Goal: Task Accomplishment & Management: Complete application form

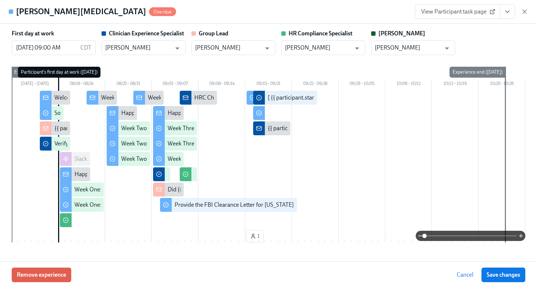
scroll to position [13, 0]
click at [524, 11] on icon "button" at bounding box center [523, 11] width 7 height 7
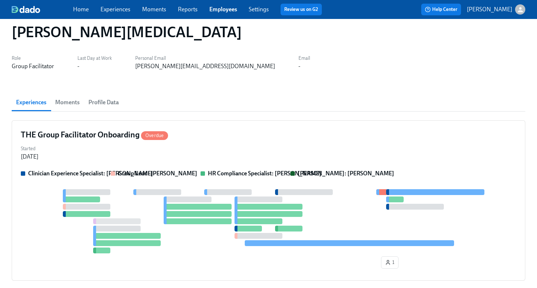
click at [231, 12] on link "Employees" at bounding box center [223, 9] width 28 height 7
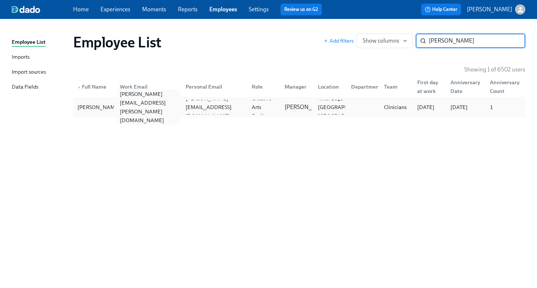
type input "cabrera"
click at [173, 108] on div "jessica.cabrera@charliehealth.com" at bounding box center [148, 107] width 63 height 35
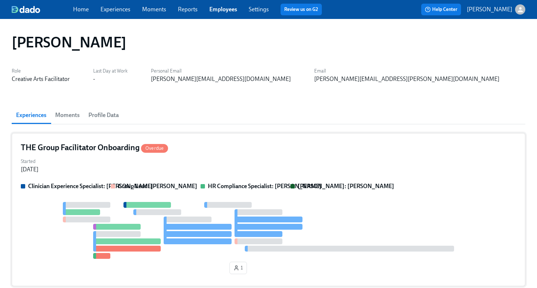
click at [224, 149] on div "THE Group Facilitator Onboarding Overdue" at bounding box center [268, 147] width 495 height 11
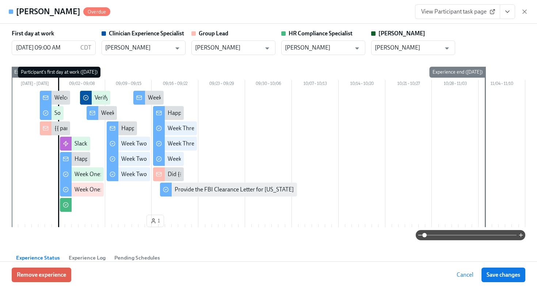
click at [511, 15] on button "View task page" at bounding box center [506, 11] width 15 height 15
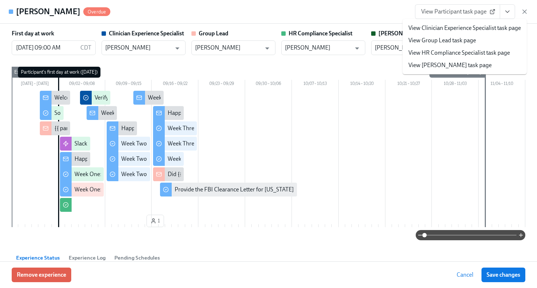
click at [479, 56] on link "View HR Compliance Specialist task page" at bounding box center [458, 53] width 101 height 8
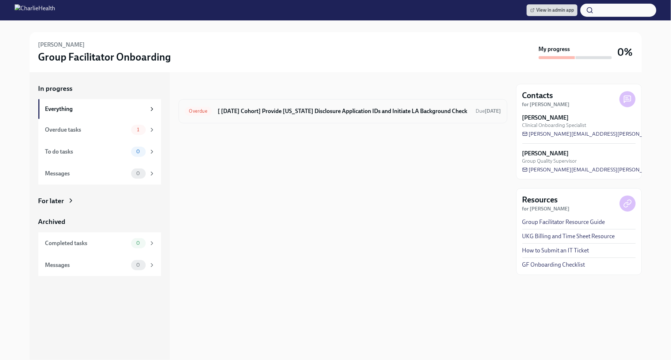
click at [319, 110] on h6 "[ [DATE] Cohort] Provide [US_STATE] Disclosure Application IDs and Initiate LA …" at bounding box center [344, 111] width 252 height 8
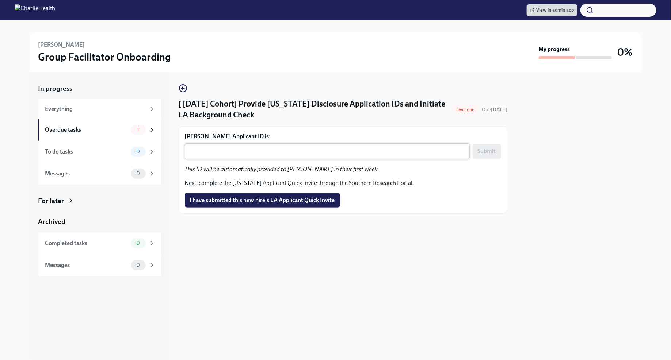
click at [262, 151] on textarea "[PERSON_NAME] Applicant ID is:" at bounding box center [327, 151] width 276 height 9
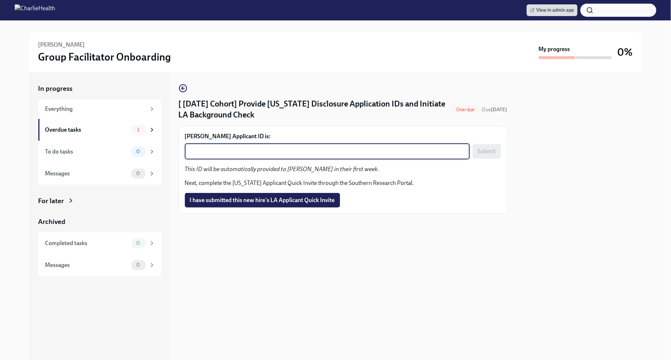
paste textarea "1250262"
type textarea "1250262"
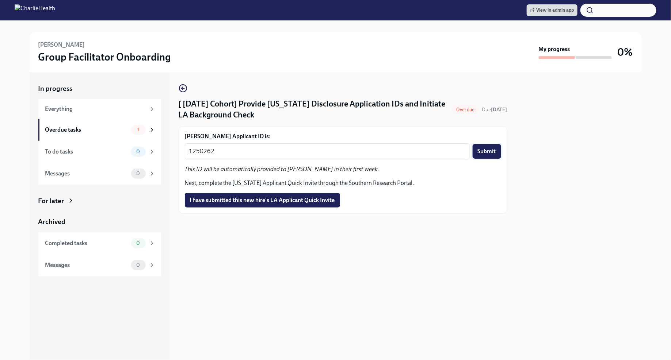
click at [482, 152] on span "Submit" at bounding box center [486, 151] width 18 height 7
